Goal: Check status

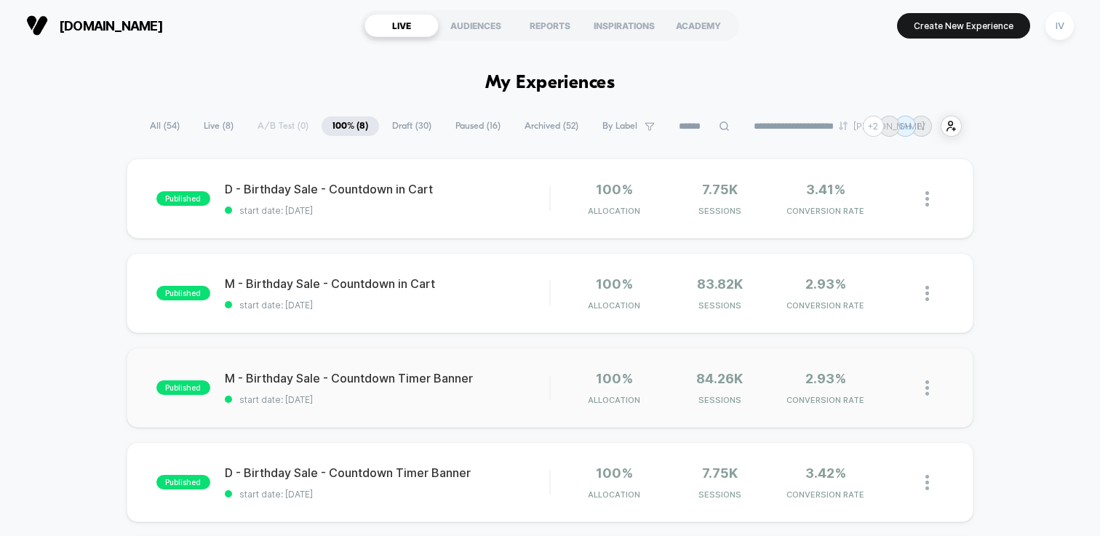
click at [469, 414] on div "published M - Birthday Sale - Countdown Timer Banner start date: [DATE] 100% Al…" at bounding box center [550, 388] width 847 height 80
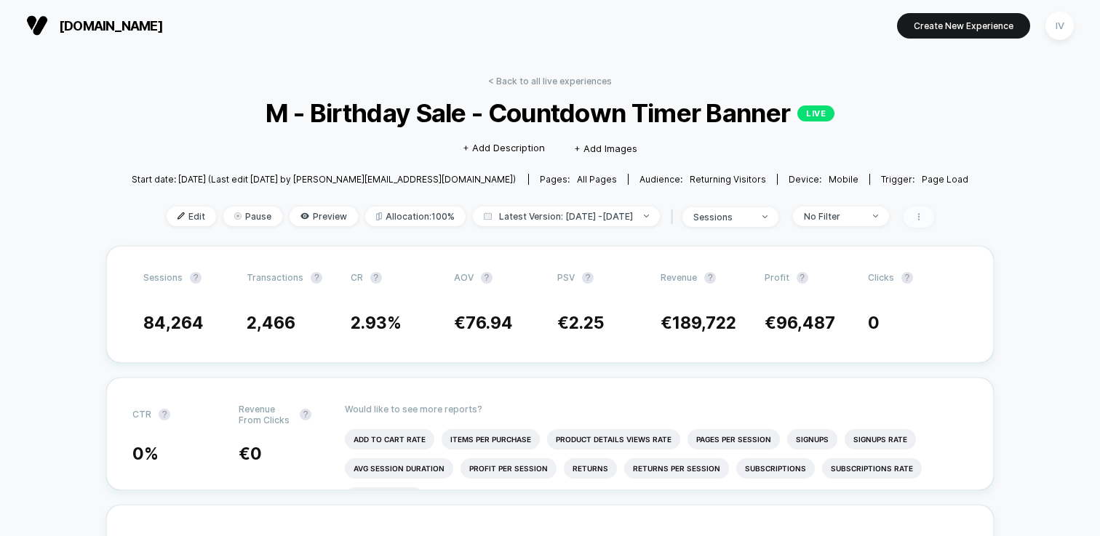
click at [928, 214] on span at bounding box center [919, 217] width 31 height 21
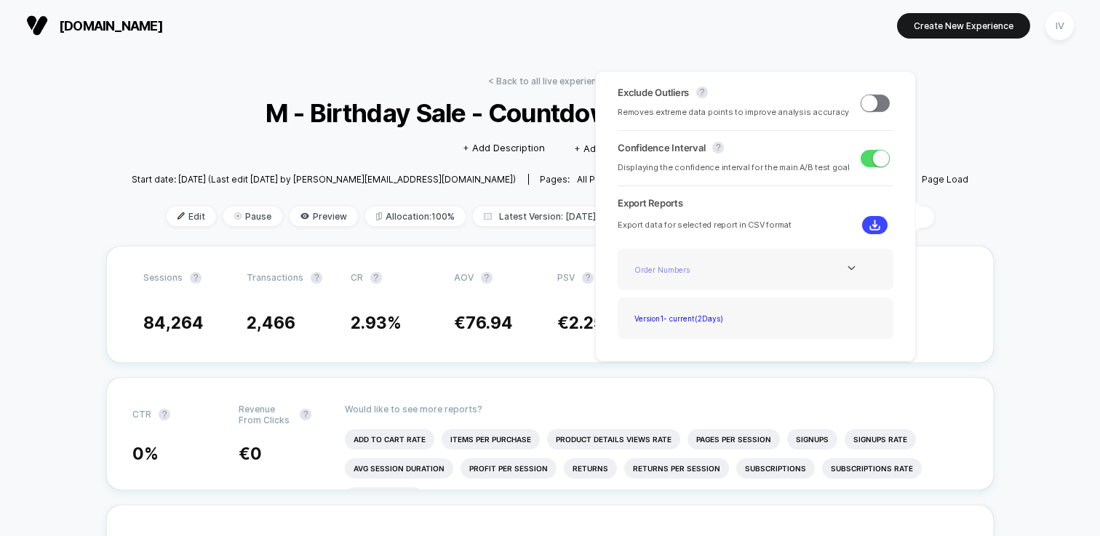
click at [709, 263] on div "Order Numbers" at bounding box center [687, 270] width 116 height 20
click at [831, 266] on div at bounding box center [852, 268] width 62 height 11
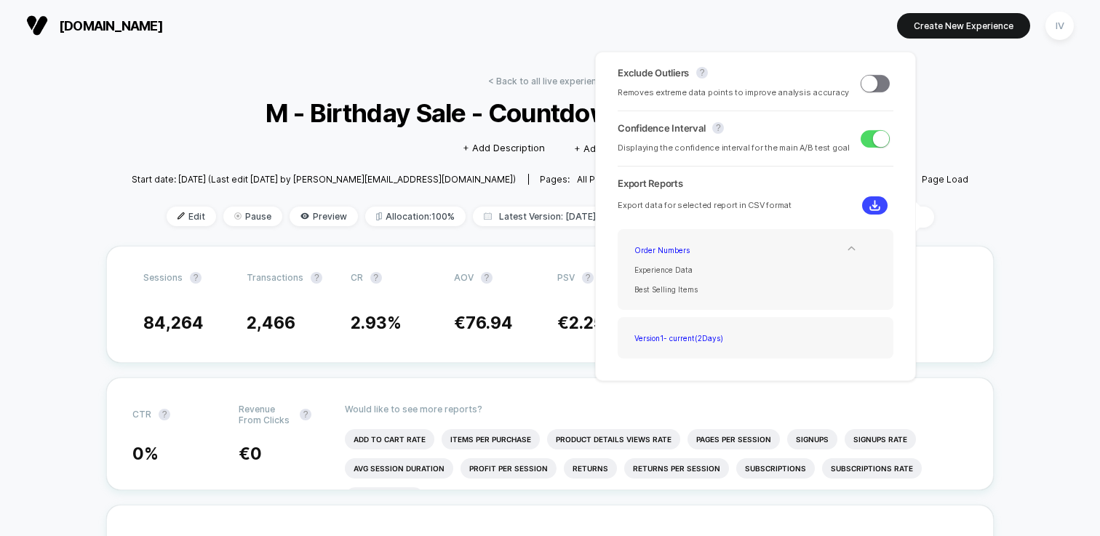
click at [846, 244] on icon at bounding box center [851, 248] width 11 height 11
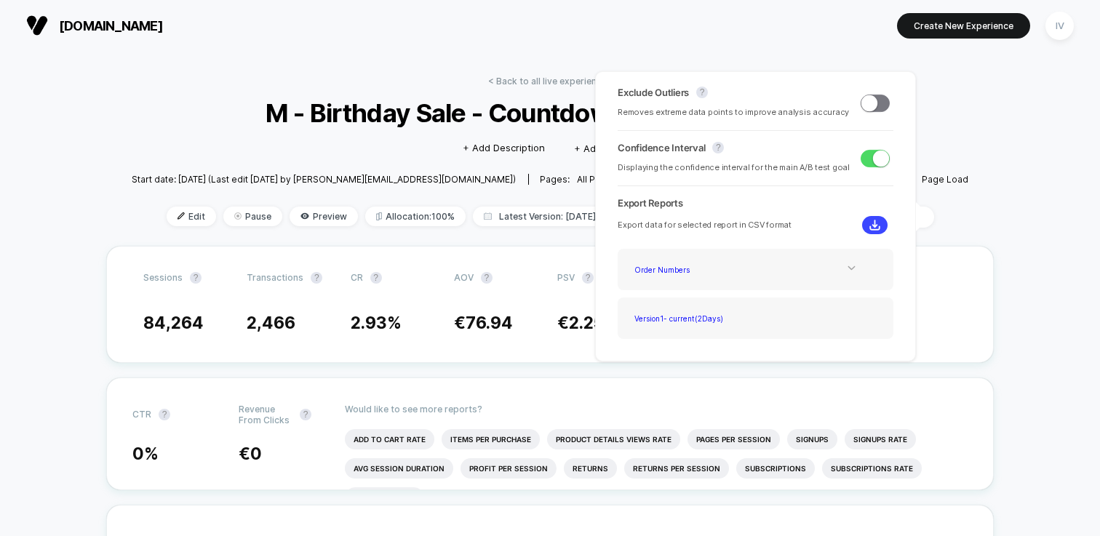
click at [674, 40] on section at bounding box center [550, 25] width 345 height 36
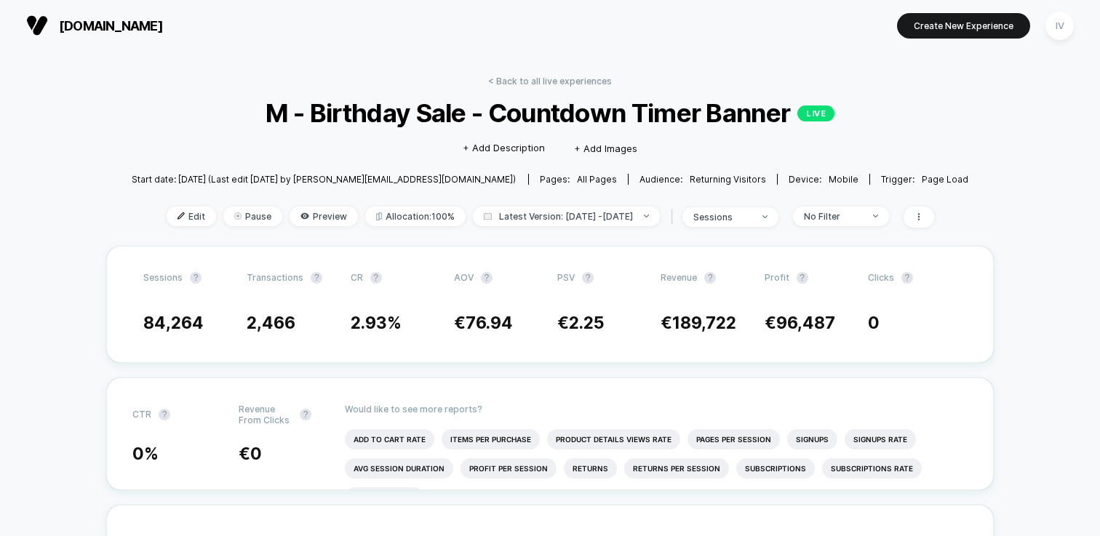
click at [525, 79] on link "< Back to all live experiences" at bounding box center [550, 81] width 124 height 11
